Goal: Information Seeking & Learning: Learn about a topic

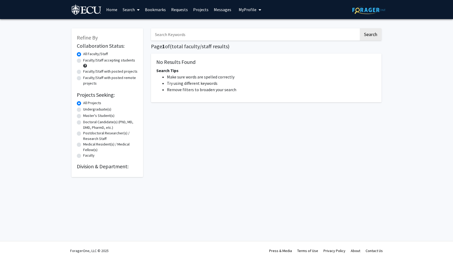
click at [115, 9] on link "Home" at bounding box center [112, 9] width 16 height 19
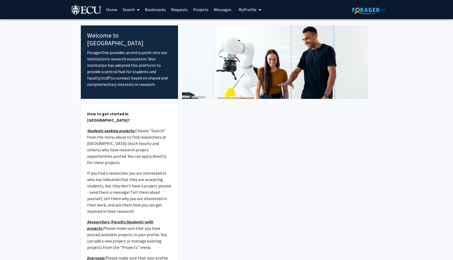
click at [135, 9] on link "Search" at bounding box center [131, 9] width 22 height 19
click at [134, 34] on span "Students" at bounding box center [136, 35] width 32 height 11
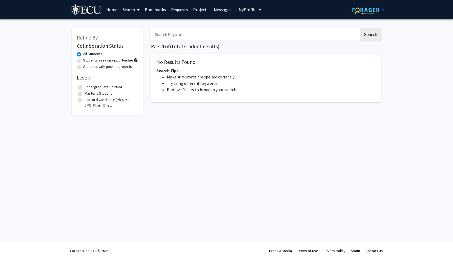
click at [134, 11] on link "Search" at bounding box center [131, 9] width 22 height 19
click at [135, 25] on span "Faculty/Staff" at bounding box center [139, 24] width 39 height 11
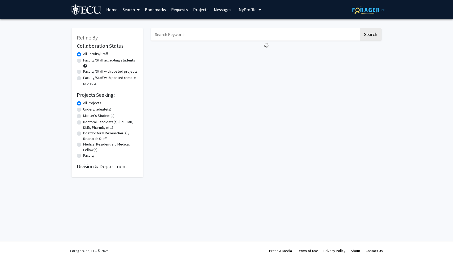
click at [198, 10] on link "Projects" at bounding box center [201, 9] width 21 height 19
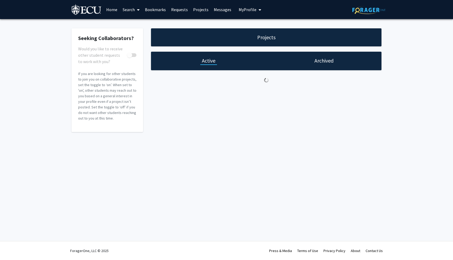
checkbox input "true"
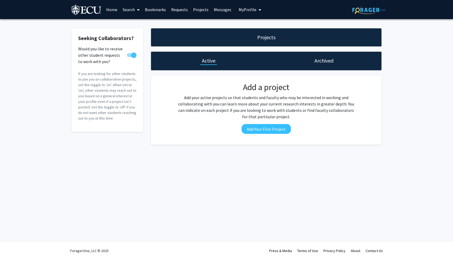
click at [136, 10] on span at bounding box center [137, 10] width 5 height 19
click at [138, 24] on span "Faculty/Staff" at bounding box center [139, 24] width 39 height 11
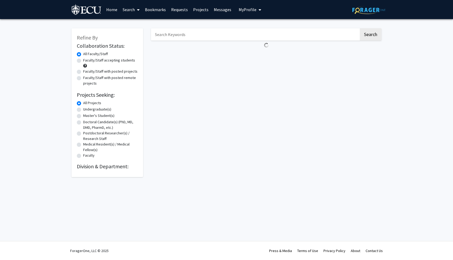
click at [388, 76] on div "Refine By Collaboration Status: Collaboration Status All Faculty/Staff Collabor…" at bounding box center [226, 104] width 453 height 170
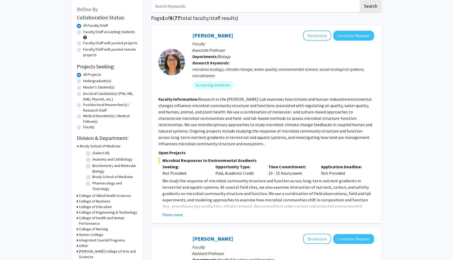
scroll to position [25, 0]
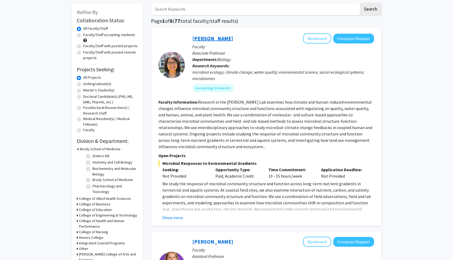
click at [205, 37] on link "[PERSON_NAME]" at bounding box center [213, 38] width 41 height 7
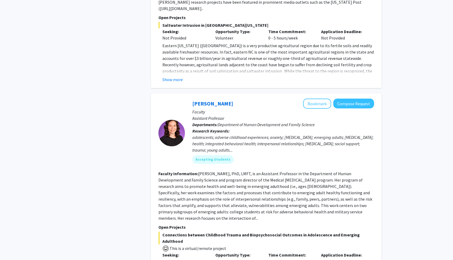
scroll to position [1239, 0]
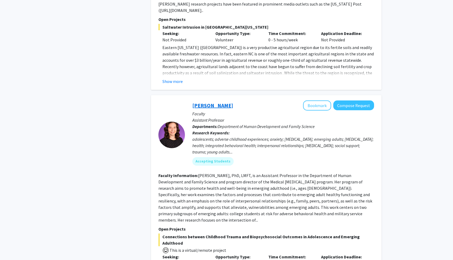
click at [204, 102] on link "[PERSON_NAME]" at bounding box center [213, 105] width 41 height 7
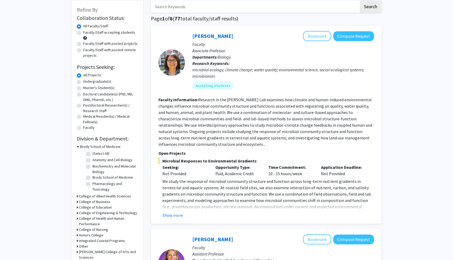
scroll to position [28, 0]
click at [174, 215] on button "Show more" at bounding box center [173, 215] width 20 height 6
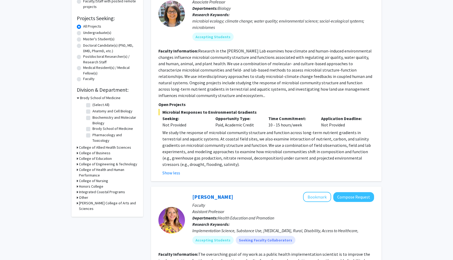
scroll to position [75, 0]
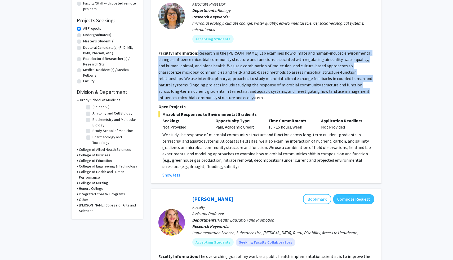
drag, startPoint x: 198, startPoint y: 53, endPoint x: 222, endPoint y: 96, distance: 48.9
click at [222, 96] on section "Faculty Information: Research in the [PERSON_NAME] Lab examines how climate and…" at bounding box center [267, 75] width 216 height 51
click at [188, 161] on p "We study the response of microbial community structure and function across long…" at bounding box center [269, 151] width 212 height 38
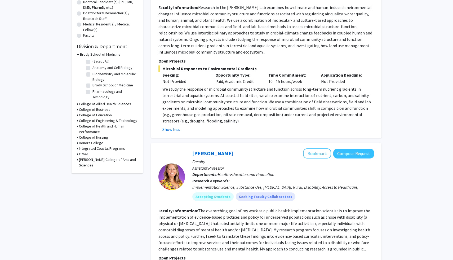
scroll to position [97, 0]
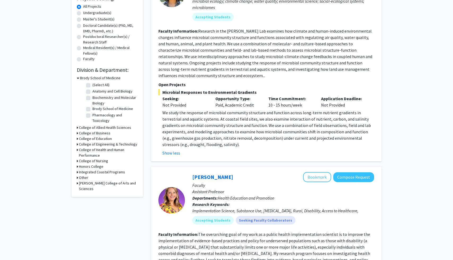
click at [217, 44] on fg-read-more "Research in the [PERSON_NAME] Lab examines how climate and human-induced enviro…" at bounding box center [266, 53] width 214 height 50
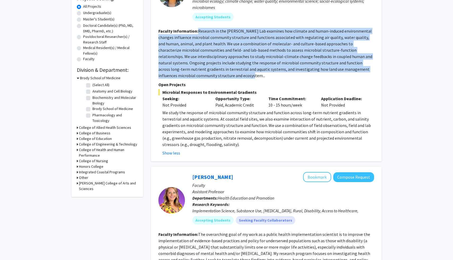
drag, startPoint x: 199, startPoint y: 30, endPoint x: 223, endPoint y: 79, distance: 54.5
click at [224, 80] on fg-search-faculty "[PERSON_NAME] Bookmark Compose Request Faculty Associate Professor Departments:…" at bounding box center [267, 59] width 216 height 194
copy fg-read-more "Research in the [PERSON_NAME] Lab examines how climate and human-induced enviro…"
click at [367, 139] on p "We study the response of microbial community structure and function across long…" at bounding box center [269, 129] width 212 height 38
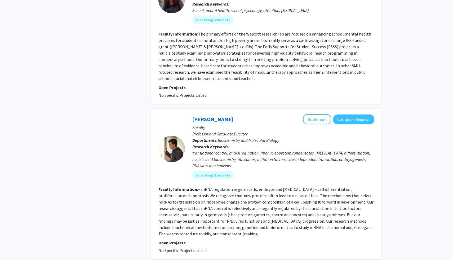
scroll to position [2060, 0]
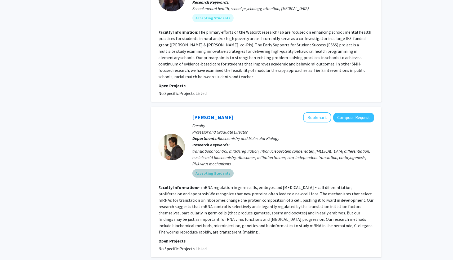
click at [218, 169] on mat-chip "Accepting Students" at bounding box center [213, 173] width 41 height 8
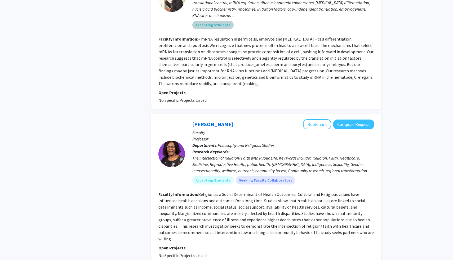
scroll to position [2214, 0]
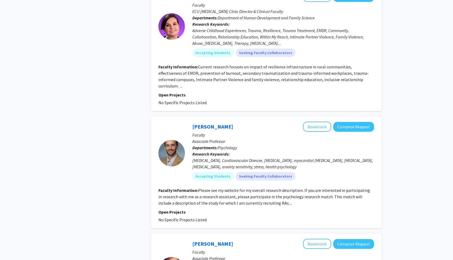
scroll to position [360, 0]
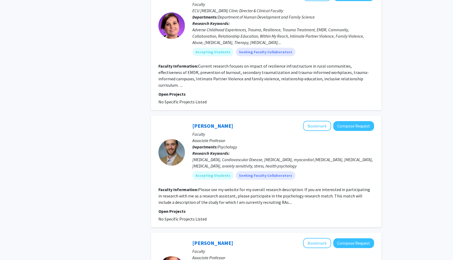
click at [266, 187] on fg-read-more "Please see my website for my overall research description. If you are intereste…" at bounding box center [265, 196] width 212 height 18
click at [253, 187] on fg-read-more "Please see my website for my overall research description. If you are intereste…" at bounding box center [265, 196] width 212 height 18
click at [199, 123] on link "[PERSON_NAME]" at bounding box center [213, 126] width 41 height 7
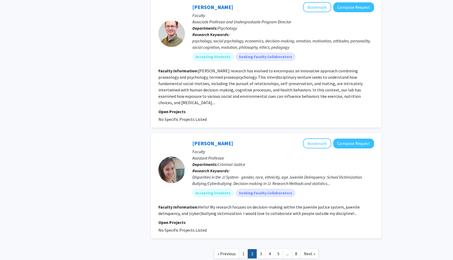
scroll to position [1199, 0]
